Goal: Transaction & Acquisition: Purchase product/service

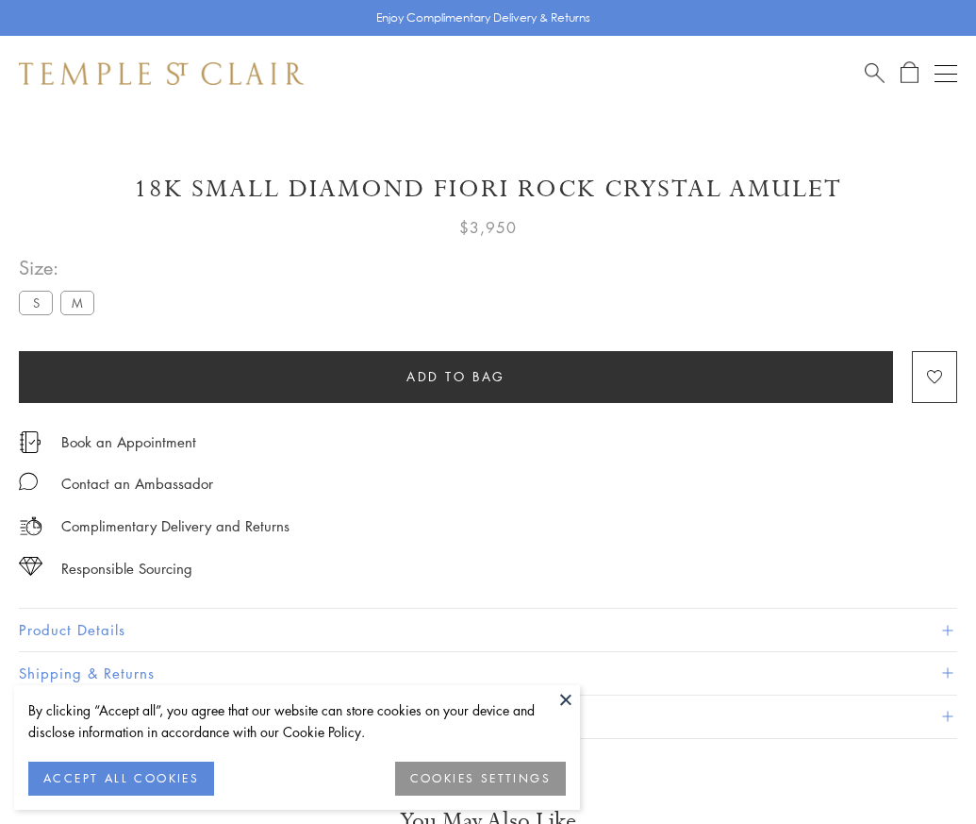
click at [456, 375] on span "Add to bag" at bounding box center [456, 376] width 99 height 21
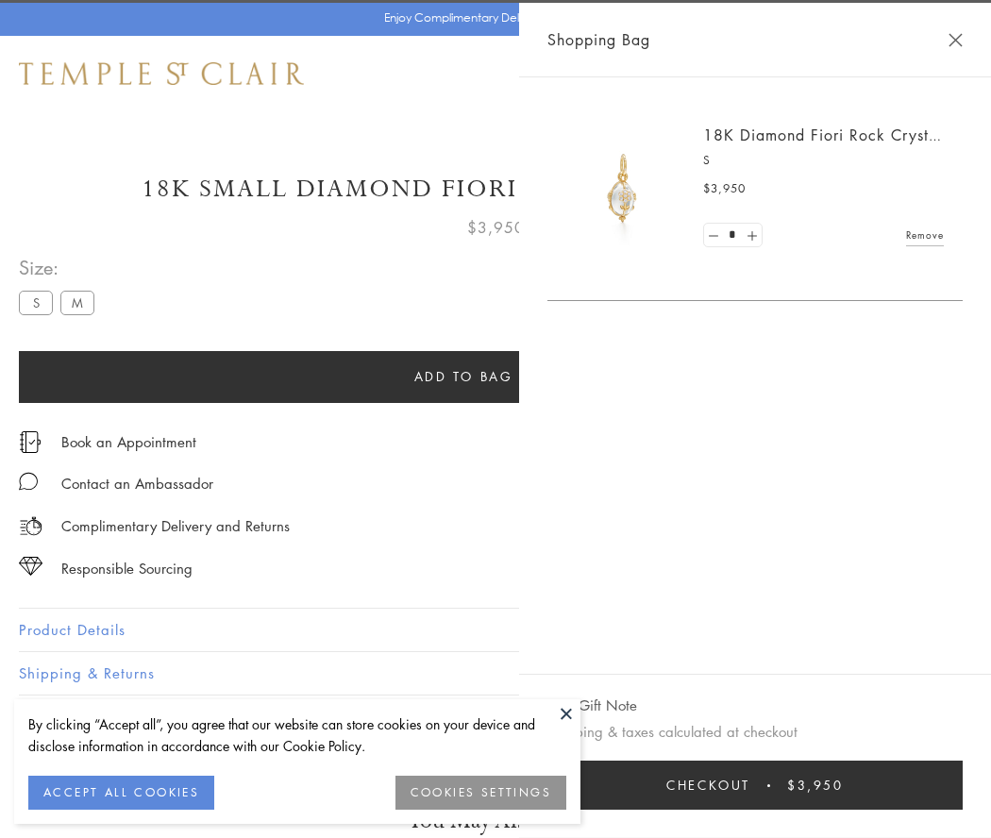
click at [750, 785] on span "Checkout" at bounding box center [708, 785] width 84 height 21
